Goal: Task Accomplishment & Management: Manage account settings

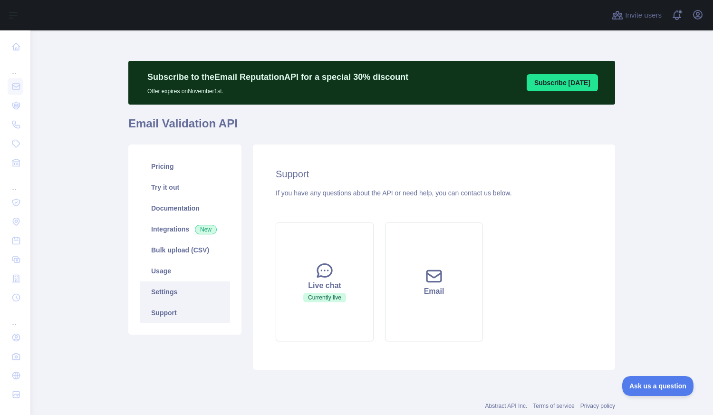
click at [167, 289] on link "Settings" at bounding box center [185, 291] width 90 height 21
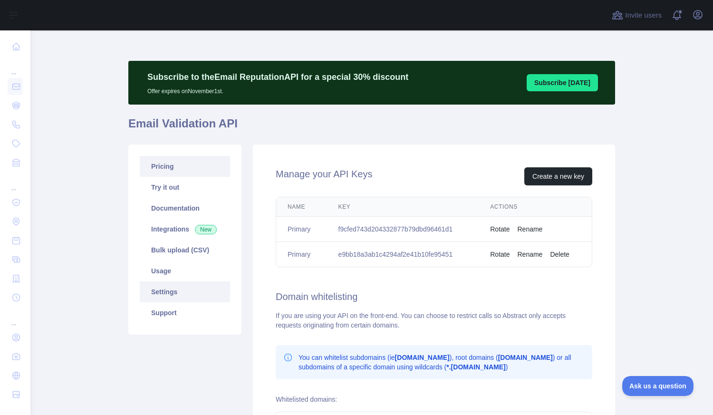
click at [152, 165] on link "Pricing" at bounding box center [185, 166] width 90 height 21
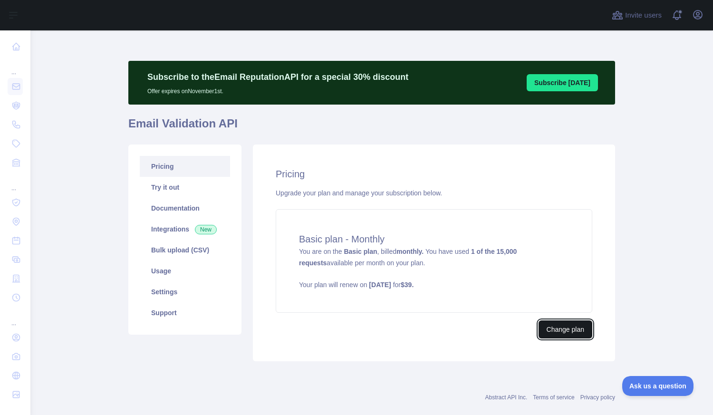
click at [564, 327] on button "Change plan" at bounding box center [565, 329] width 54 height 18
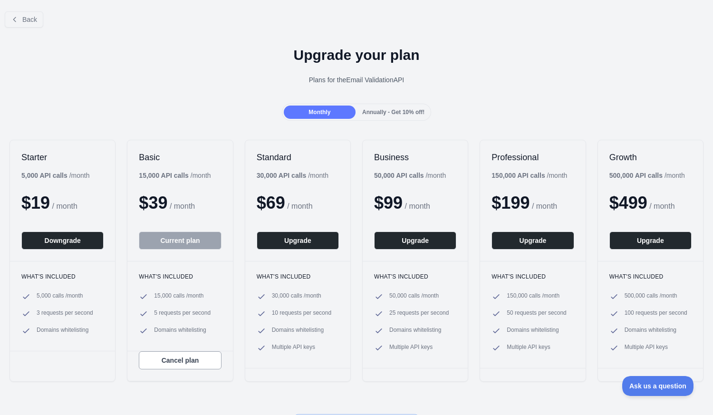
scroll to position [48, 0]
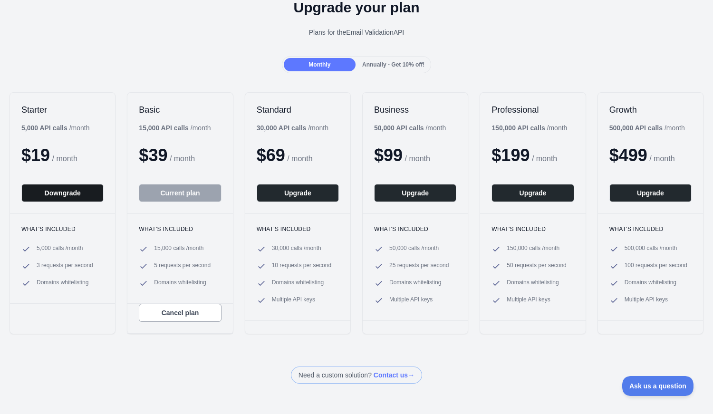
click at [61, 192] on button "Downgrade" at bounding box center [62, 193] width 82 height 18
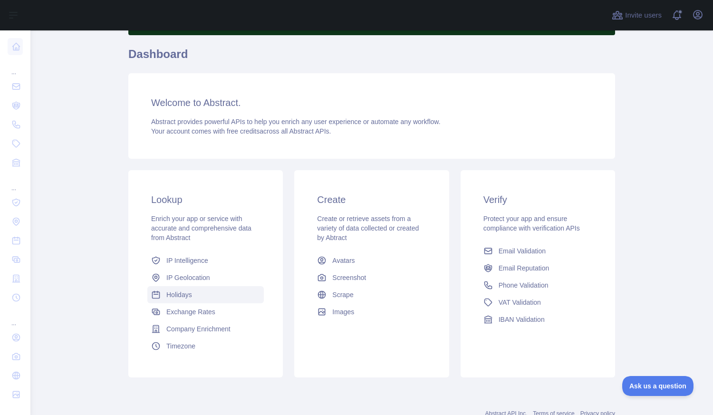
scroll to position [102, 0]
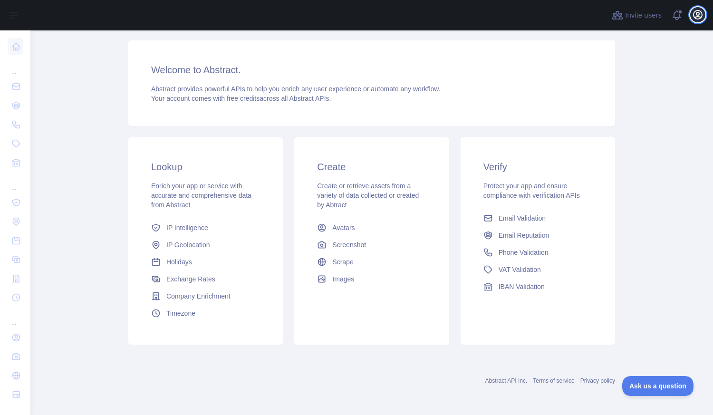
click at [699, 19] on icon "button" at bounding box center [697, 14] width 11 height 11
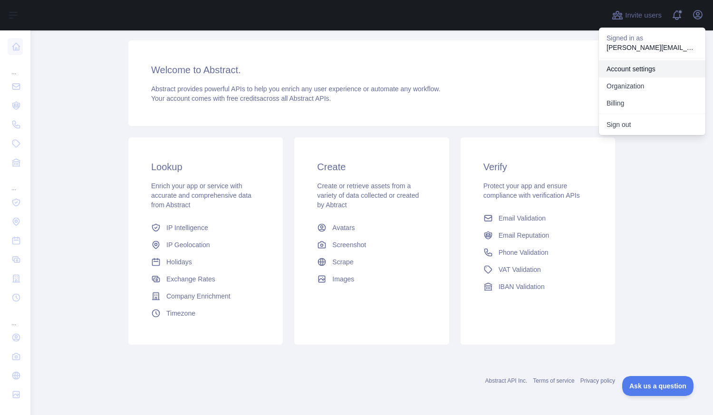
click at [621, 68] on link "Account settings" at bounding box center [652, 68] width 106 height 17
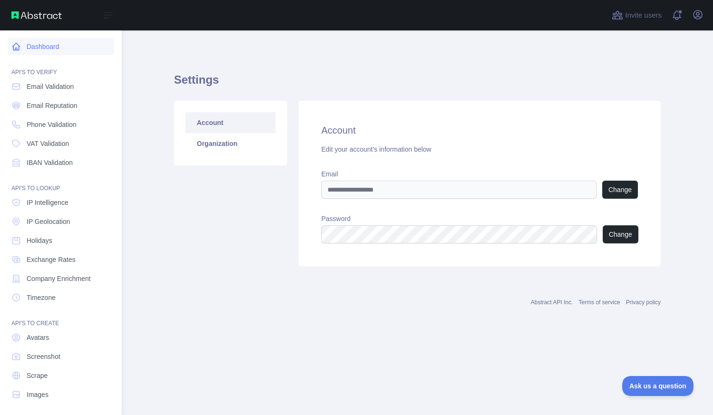
click at [40, 46] on link "Dashboard" at bounding box center [61, 46] width 106 height 17
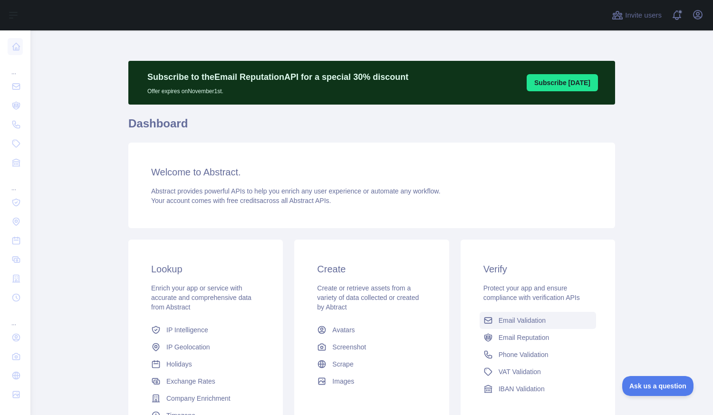
click at [512, 322] on span "Email Validation" at bounding box center [521, 321] width 47 height 10
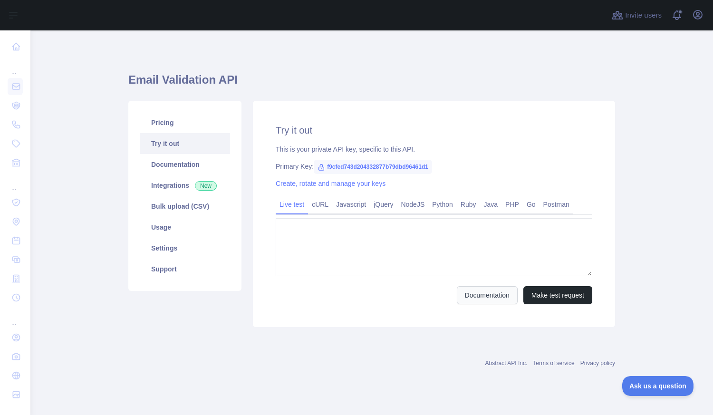
type textarea "**********"
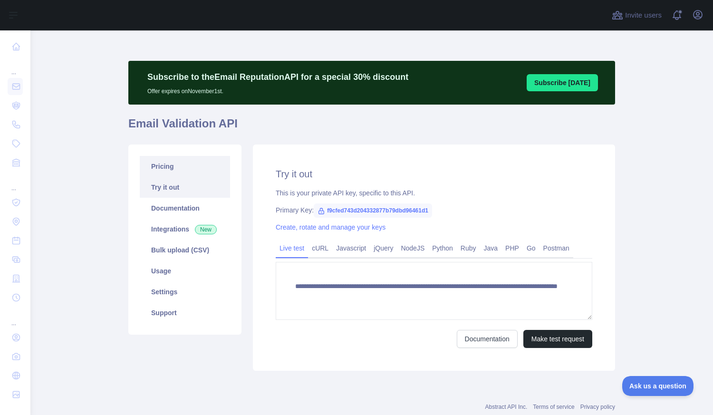
click at [180, 163] on link "Pricing" at bounding box center [185, 166] width 90 height 21
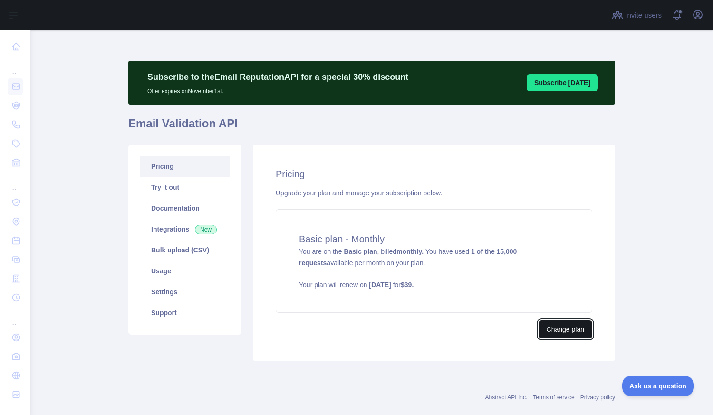
click at [556, 328] on button "Change plan" at bounding box center [565, 329] width 54 height 18
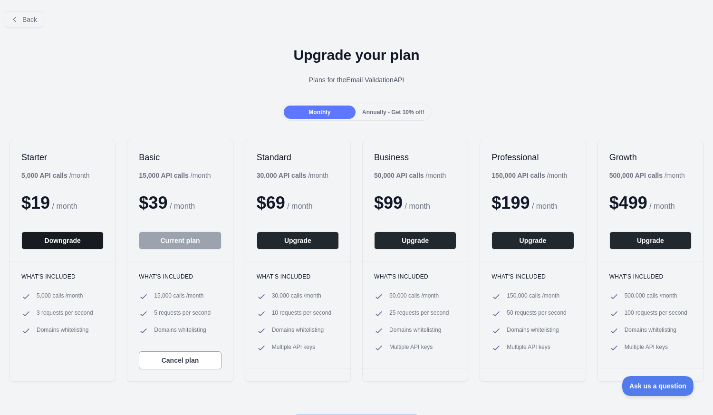
click at [61, 240] on button "Downgrade" at bounding box center [62, 240] width 82 height 18
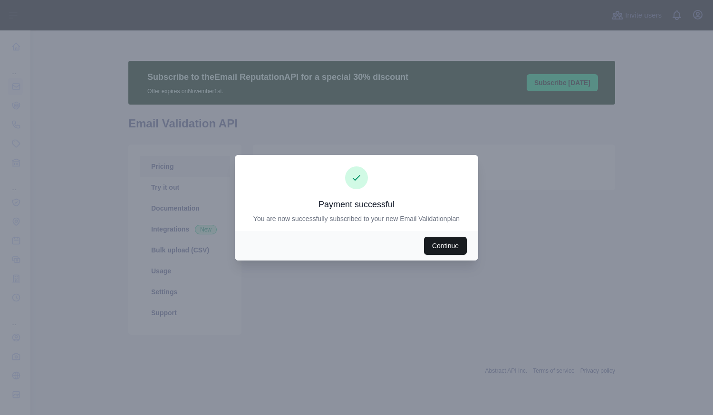
click at [444, 242] on button "Continue" at bounding box center [445, 246] width 43 height 18
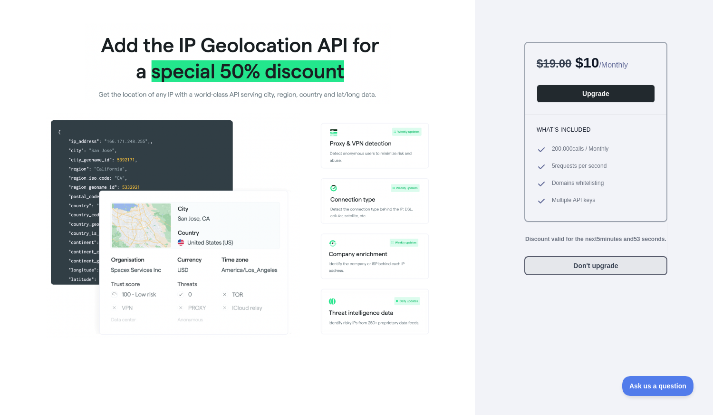
click at [615, 264] on button "Don't upgrade" at bounding box center [595, 265] width 143 height 19
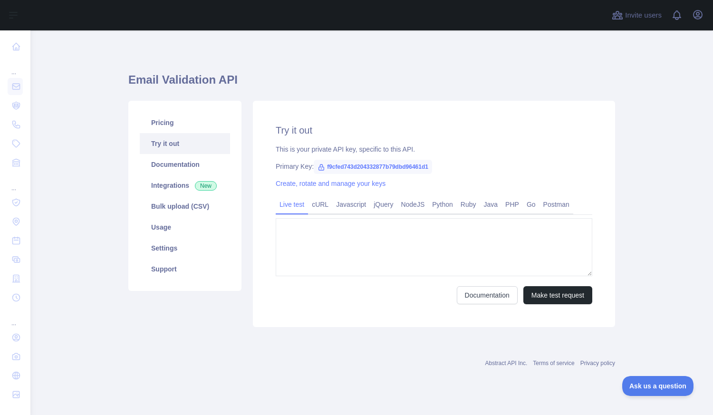
type textarea "**********"
click at [403, 103] on div "**********" at bounding box center [434, 214] width 362 height 226
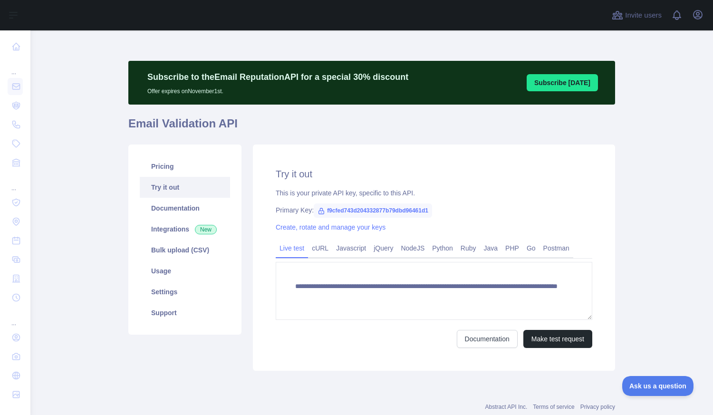
click at [166, 128] on h1 "Email Validation API" at bounding box center [371, 127] width 487 height 23
click at [161, 168] on link "Pricing" at bounding box center [185, 166] width 90 height 21
